Goal: Task Accomplishment & Management: Complete application form

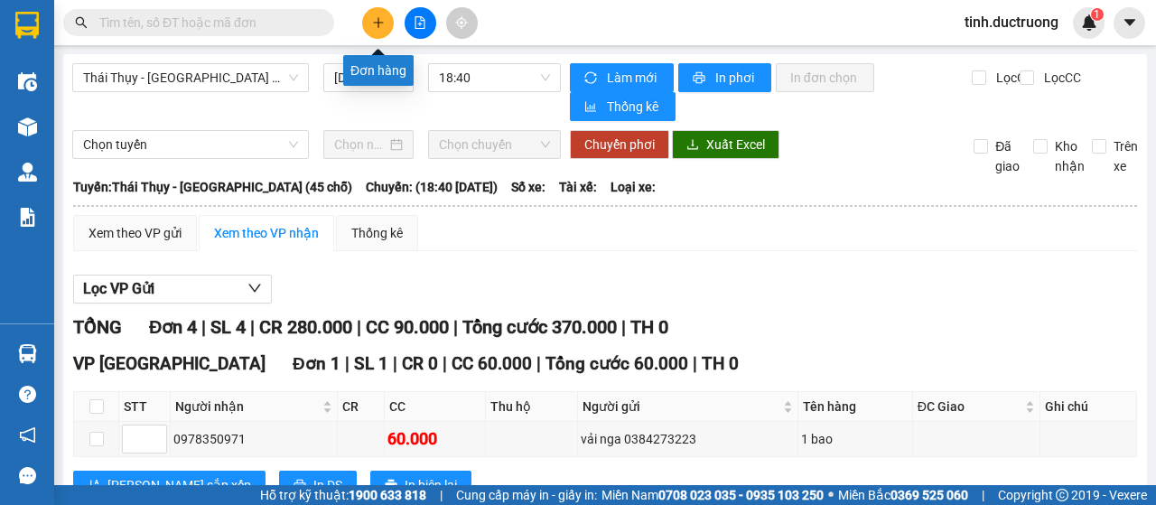
click at [385, 23] on button at bounding box center [378, 23] width 32 height 32
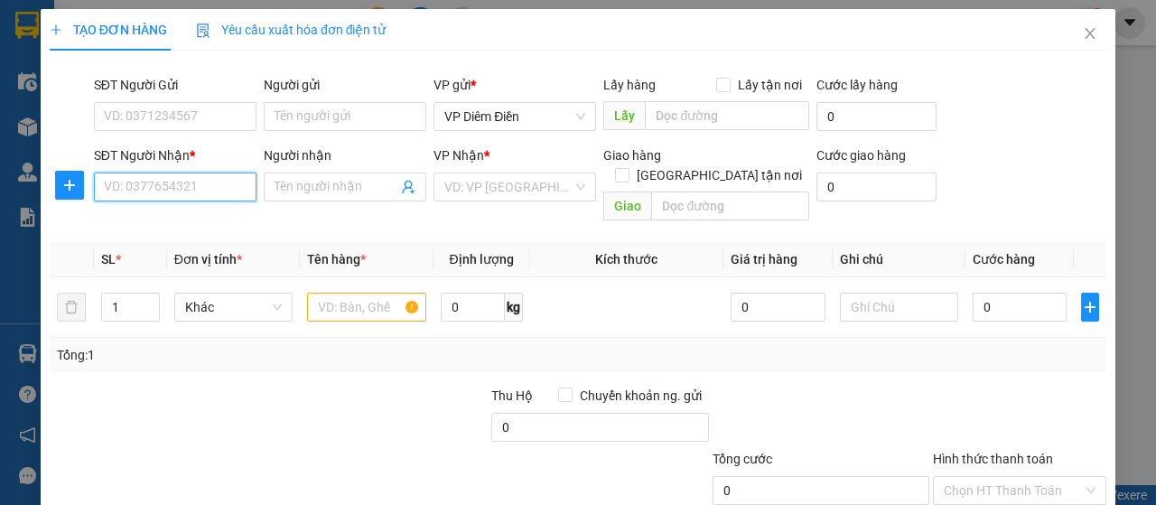
click at [177, 187] on input "SĐT Người Nhận *" at bounding box center [175, 187] width 163 height 29
type input "0382381577"
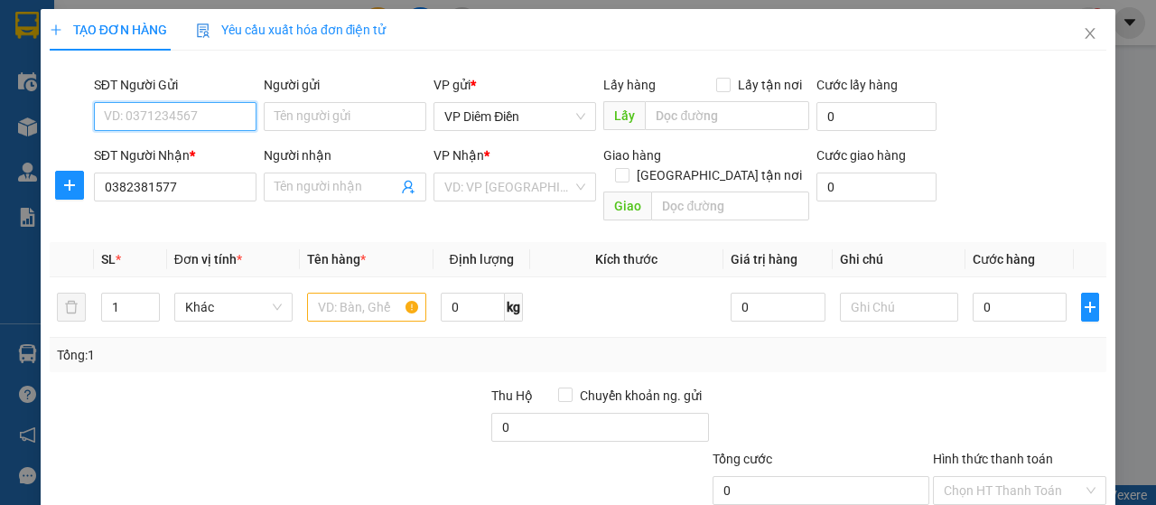
click at [181, 112] on input "SĐT Người Gửi" at bounding box center [175, 116] width 163 height 29
type input "0987200963"
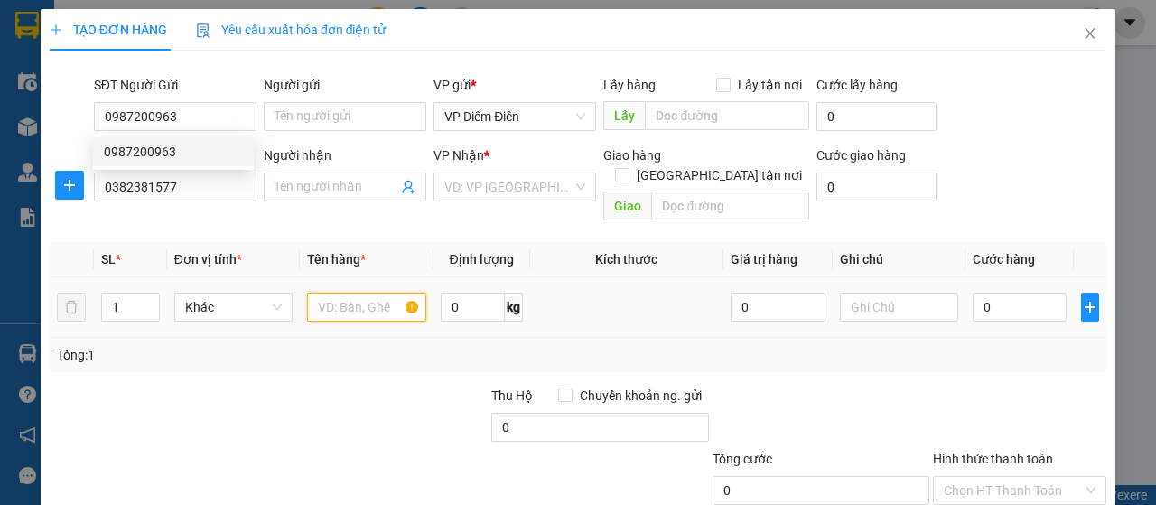
click at [347, 293] on input "text" at bounding box center [366, 307] width 118 height 29
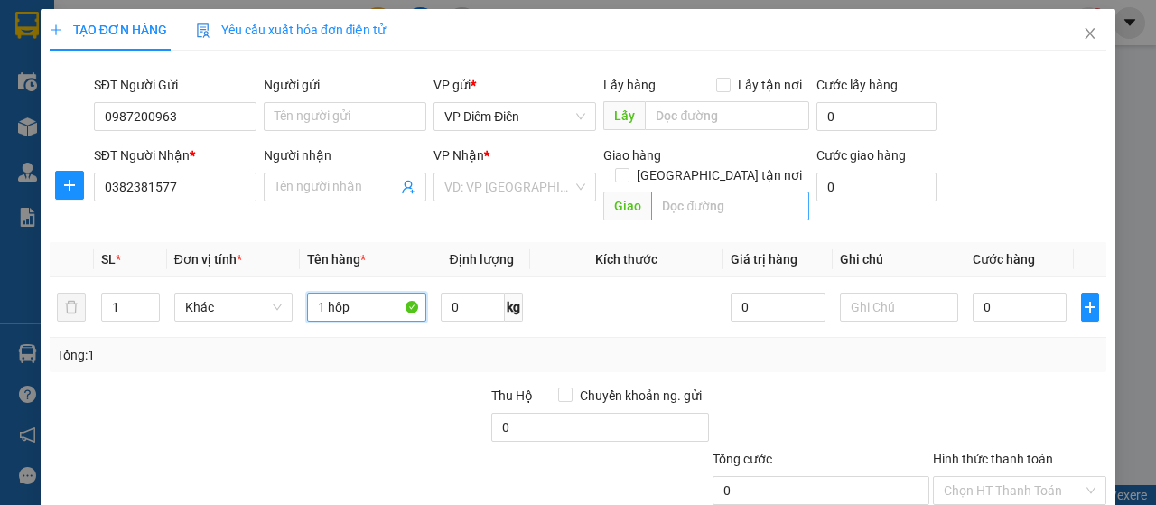
type input "1 hôp"
click at [714, 191] on input "search" at bounding box center [729, 205] width 157 height 29
type input "170 mai dich cau giay"
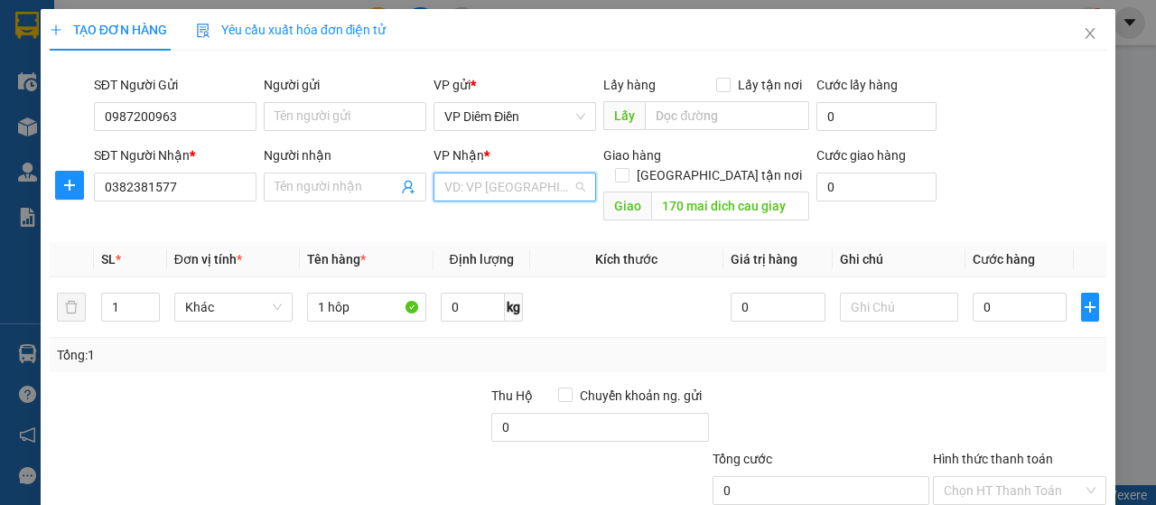
click at [535, 184] on input "search" at bounding box center [508, 186] width 128 height 27
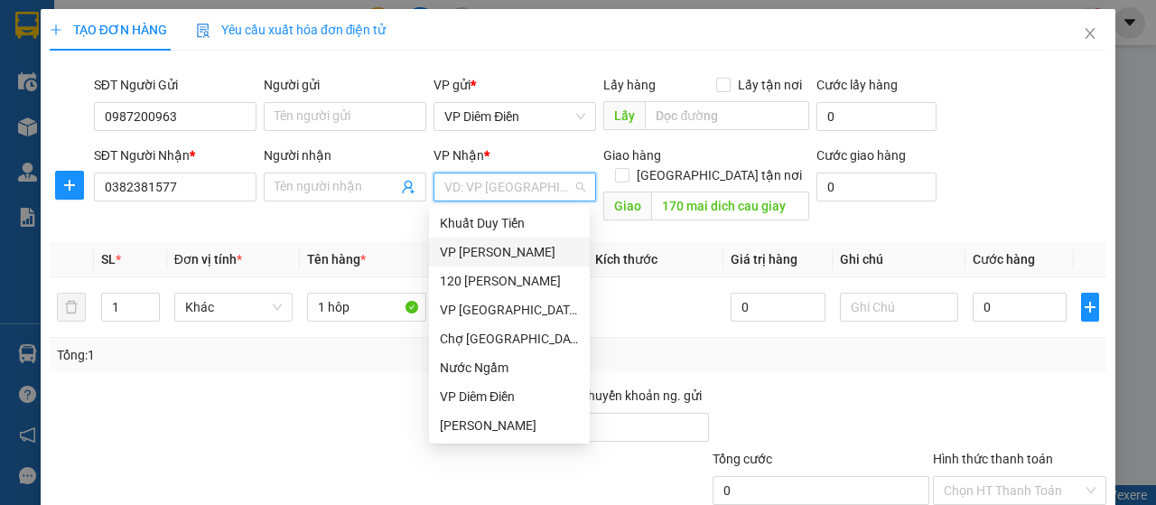
click at [499, 250] on div "VP [PERSON_NAME]" at bounding box center [509, 252] width 139 height 20
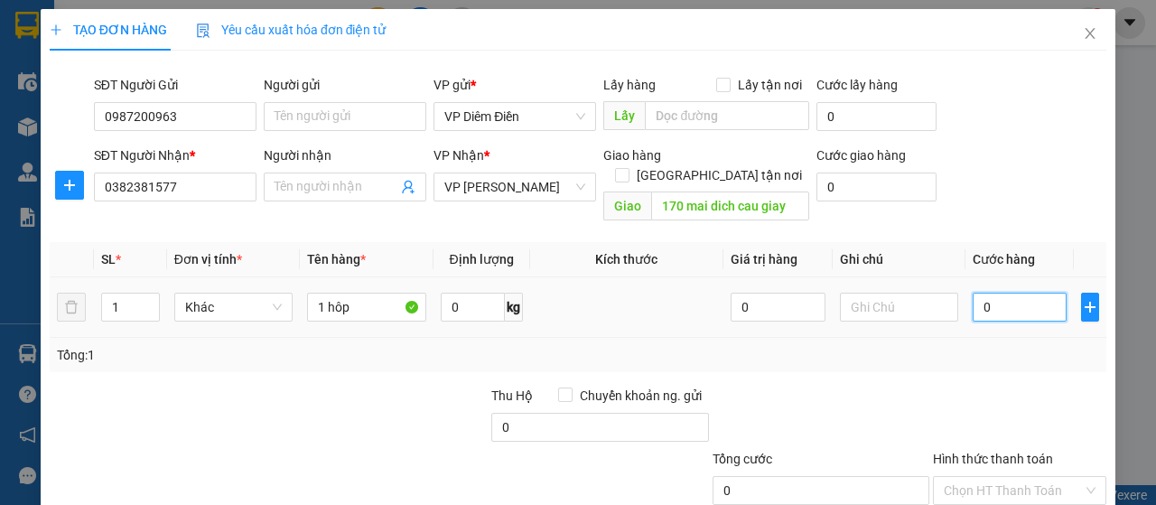
click at [975, 293] on input "0" at bounding box center [1020, 307] width 95 height 29
type input "1"
type input "12"
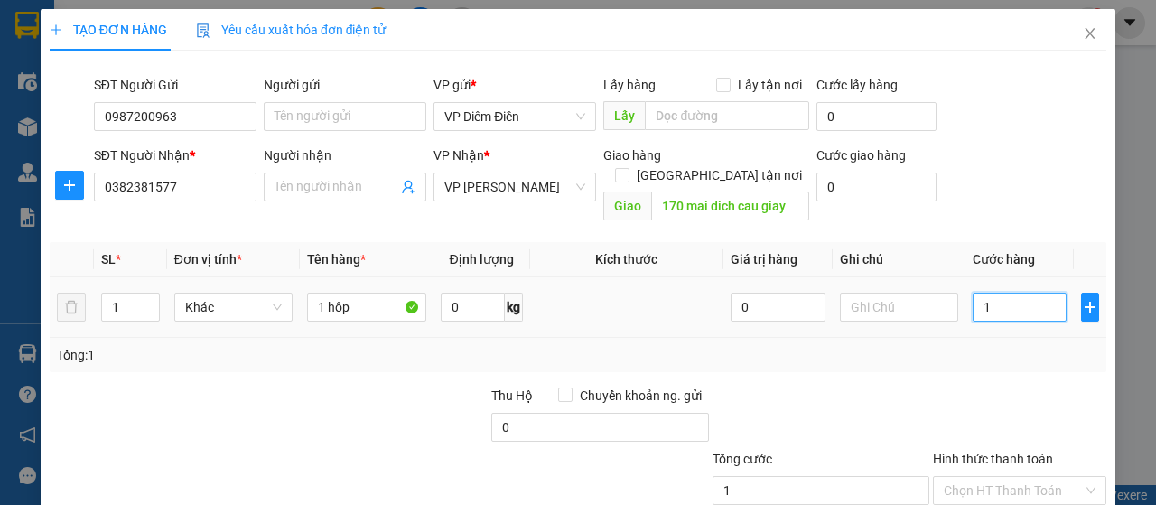
type input "12"
type input "120"
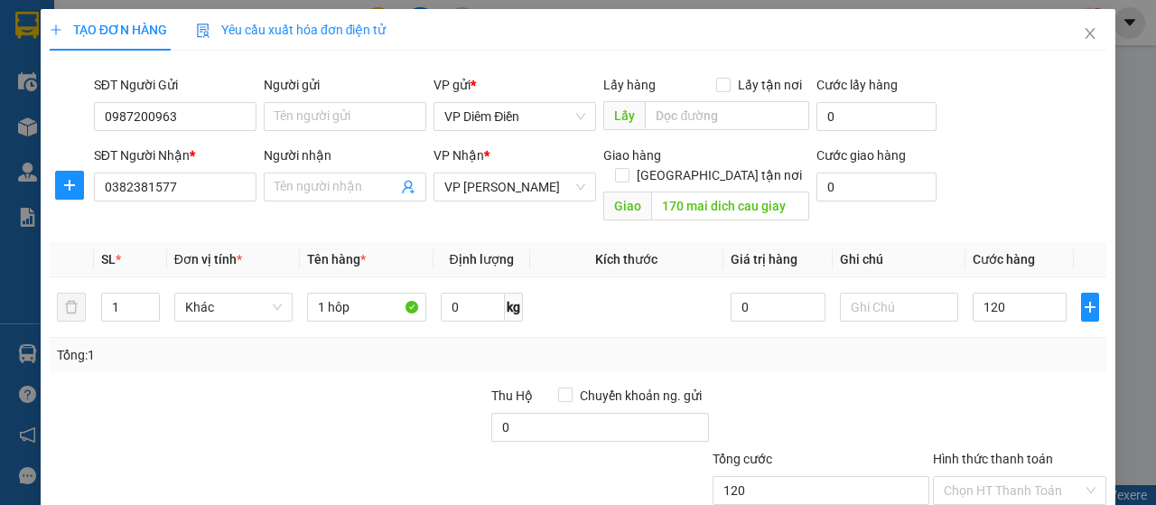
type input "120.000"
click at [984, 452] on label "Hình thức thanh toán" at bounding box center [993, 459] width 120 height 14
click at [984, 477] on input "Hình thức thanh toán" at bounding box center [1013, 490] width 139 height 27
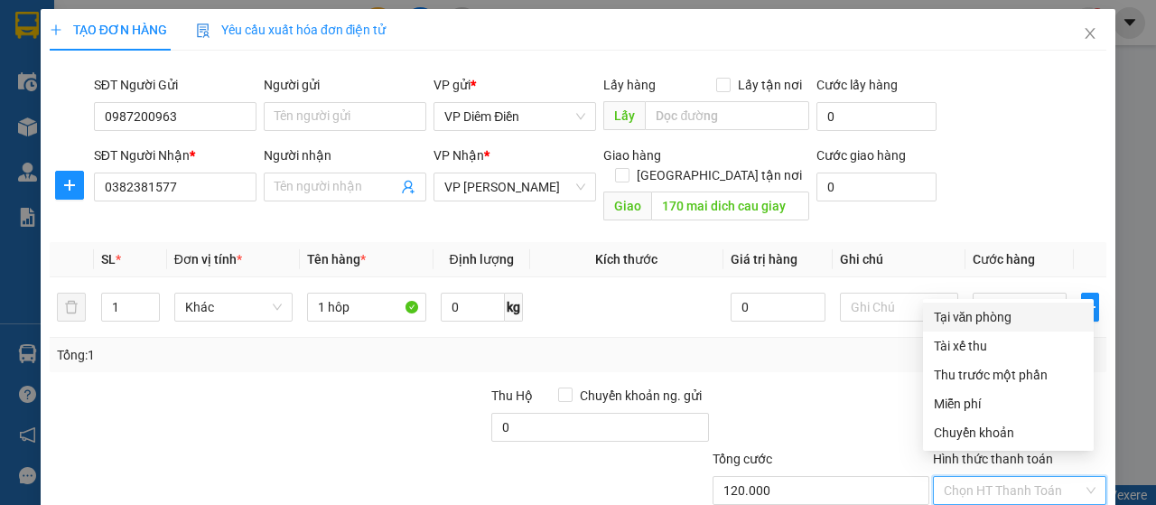
click at [1012, 319] on div "Tại văn phòng" at bounding box center [1008, 317] width 149 height 20
type input "0"
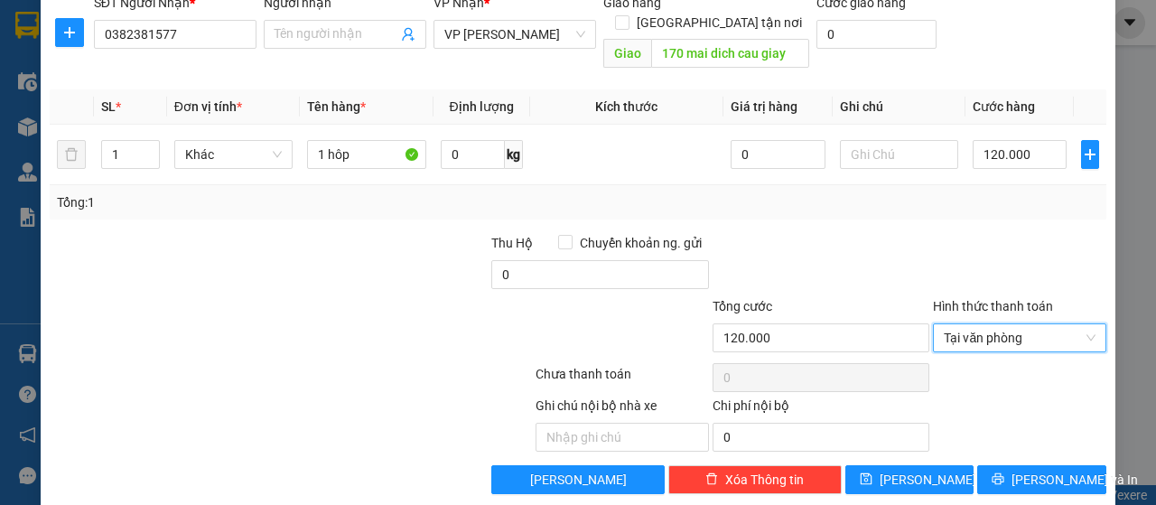
scroll to position [154, 0]
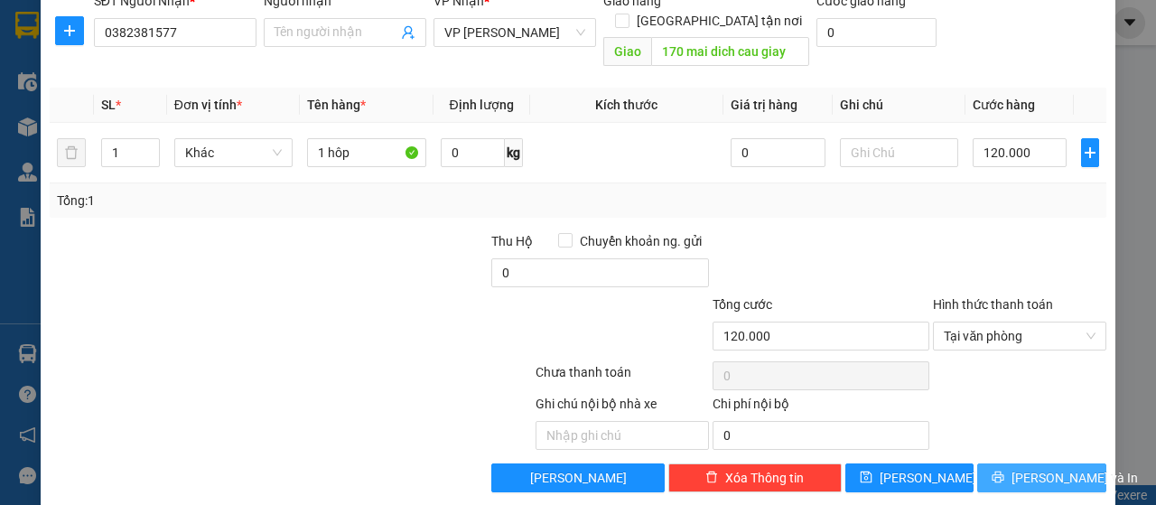
click at [1028, 468] on span "[PERSON_NAME] và In" at bounding box center [1075, 478] width 126 height 20
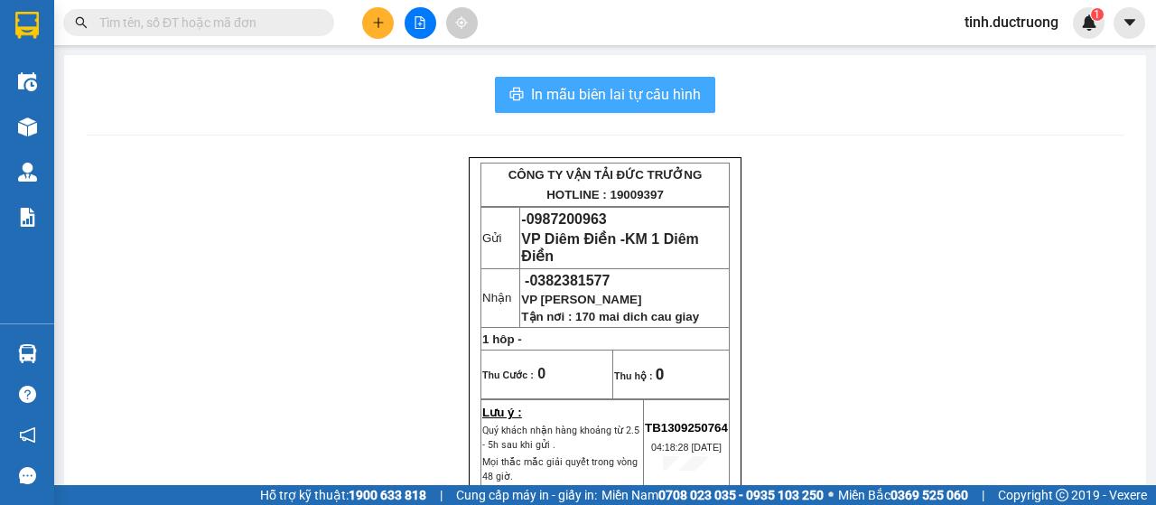
click at [639, 88] on span "In mẫu biên lai tự cấu hình" at bounding box center [616, 94] width 170 height 23
